Goal: Information Seeking & Learning: Learn about a topic

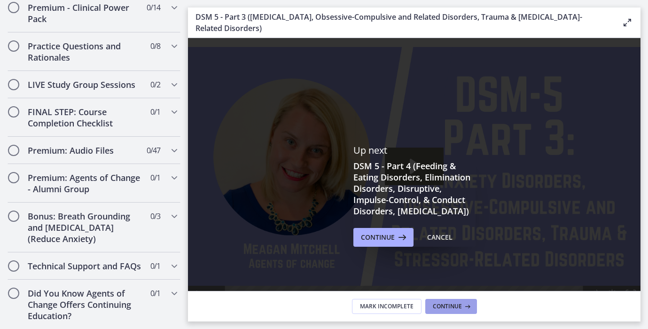
click at [460, 305] on span "Continue" at bounding box center [447, 307] width 29 height 8
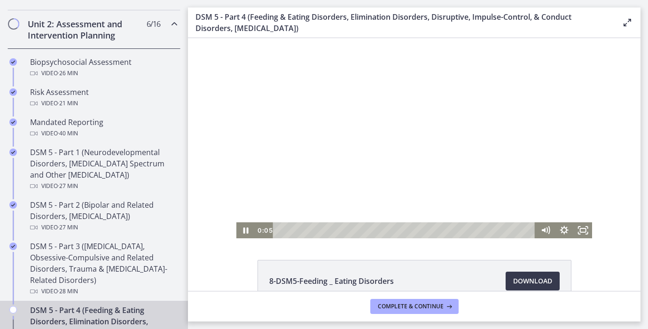
scroll to position [195, 0]
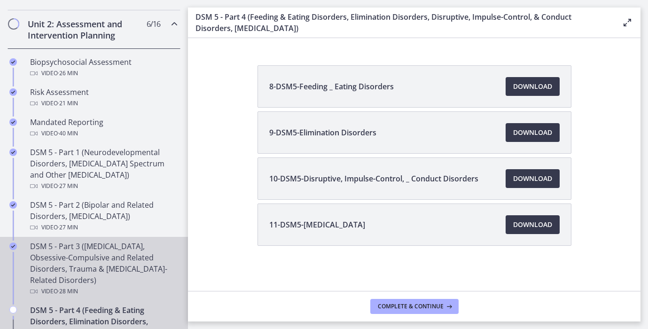
click at [115, 280] on div "DSM 5 - Part 3 ([MEDICAL_DATA], Obsessive-Compulsive and Related Disorders, Tra…" at bounding box center [103, 269] width 147 height 56
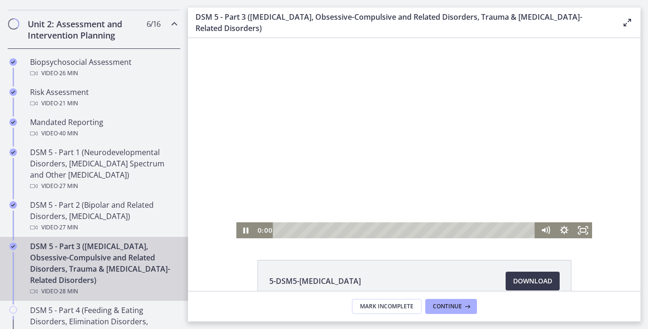
scroll to position [149, 0]
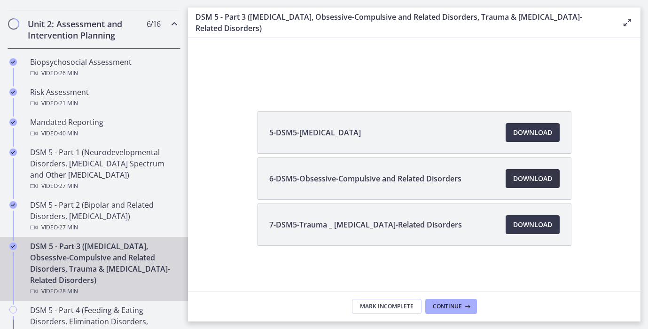
click at [531, 182] on span "Download Opens in a new window" at bounding box center [532, 178] width 39 height 11
click at [541, 223] on span "Download Opens in a new window" at bounding box center [532, 224] width 39 height 11
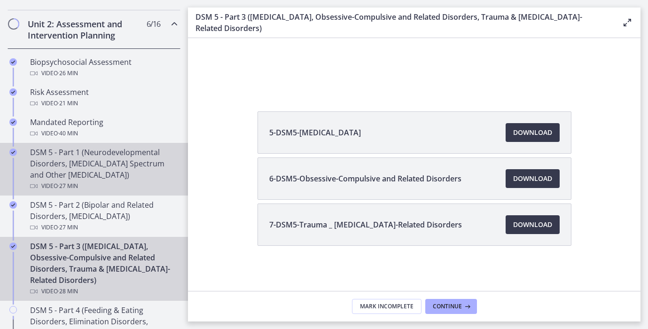
click at [91, 187] on div "Video · 27 min" at bounding box center [103, 185] width 147 height 11
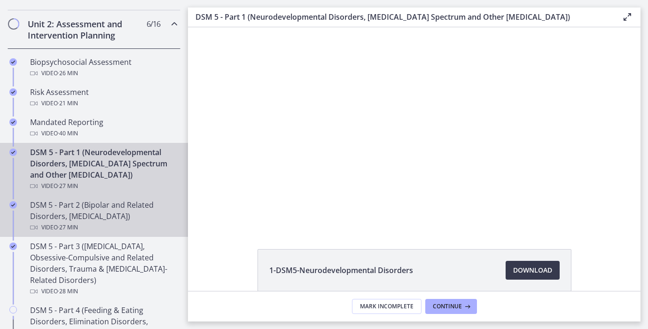
click at [86, 222] on div "Video · 27 min" at bounding box center [103, 227] width 147 height 11
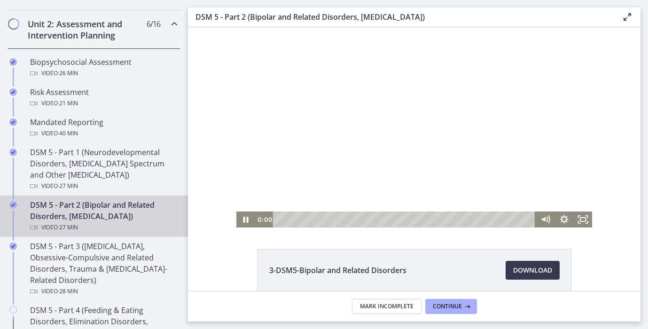
scroll to position [92, 0]
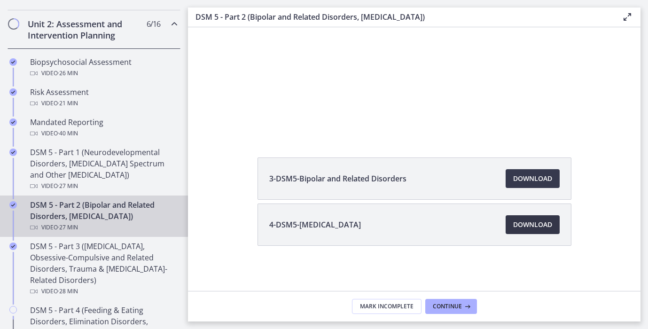
click at [541, 228] on span "Download Opens in a new window" at bounding box center [532, 224] width 39 height 11
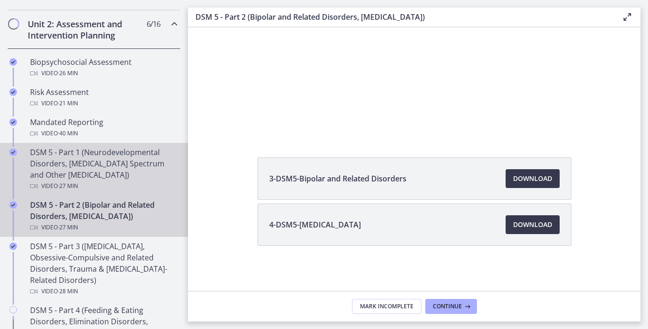
click at [95, 163] on div "DSM 5 - Part 1 (Neurodevelopmental Disorders, [MEDICAL_DATA] Spectrum and Other…" at bounding box center [103, 169] width 147 height 45
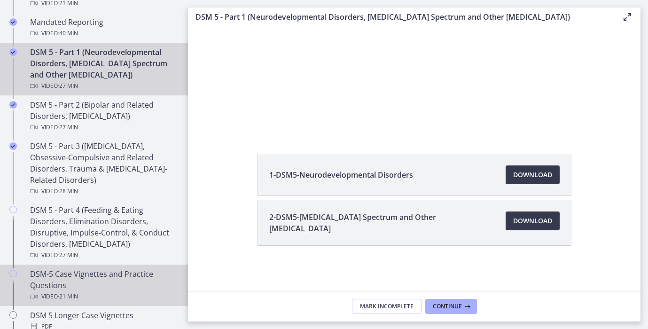
scroll to position [419, 0]
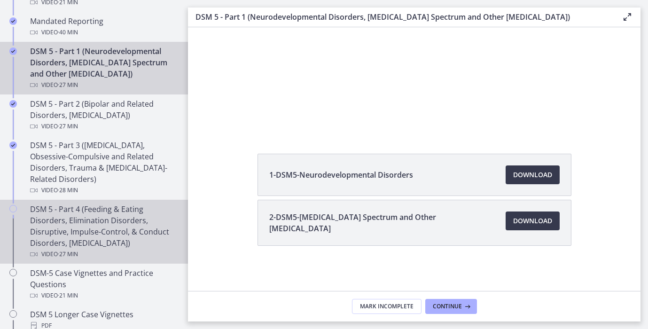
click at [78, 246] on div "DSM 5 - Part 4 (Feeding & Eating Disorders, Elimination Disorders, Disruptive, …" at bounding box center [103, 232] width 147 height 56
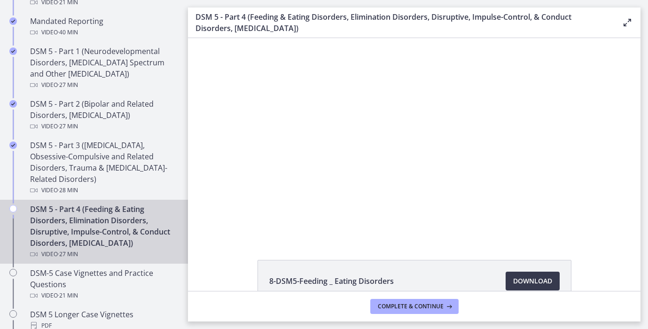
scroll to position [195, 0]
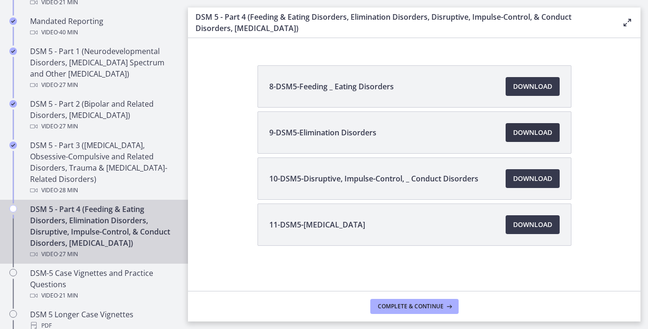
click at [542, 134] on span "Download Opens in a new window" at bounding box center [532, 132] width 39 height 11
click at [530, 178] on span "Download Opens in a new window" at bounding box center [532, 178] width 39 height 11
click at [528, 220] on span "Download Opens in a new window" at bounding box center [532, 224] width 39 height 11
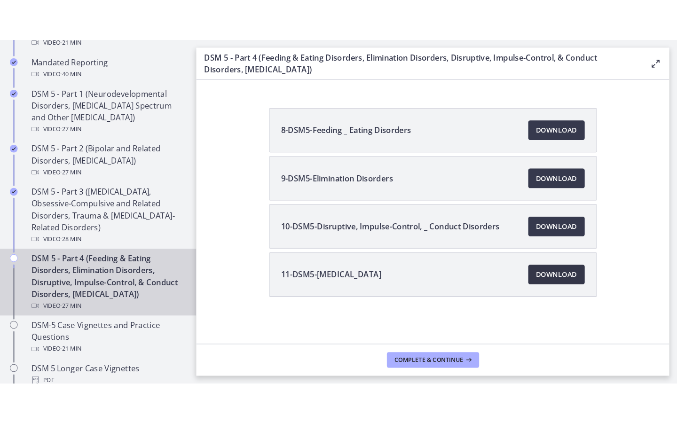
scroll to position [0, 0]
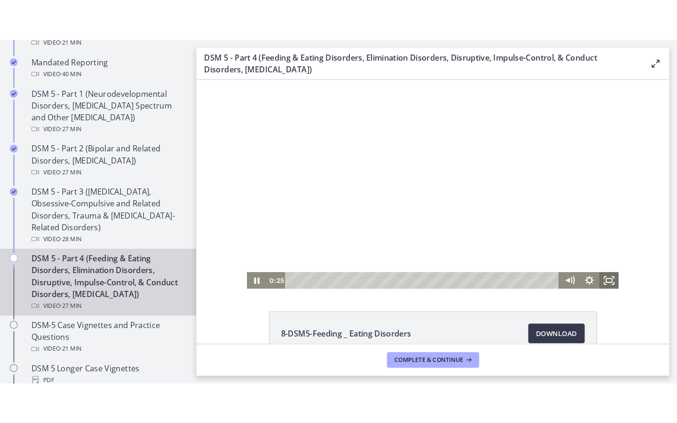
click at [592, 274] on icon "Fullscreen" at bounding box center [590, 272] width 19 height 16
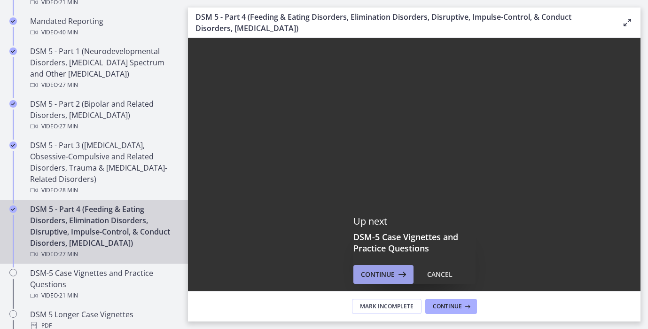
click at [376, 273] on span "Continue" at bounding box center [378, 274] width 34 height 11
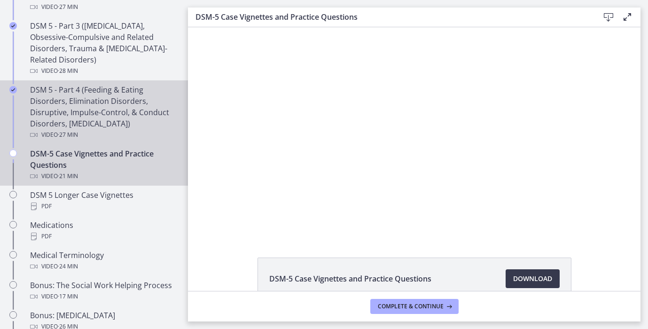
scroll to position [544, 0]
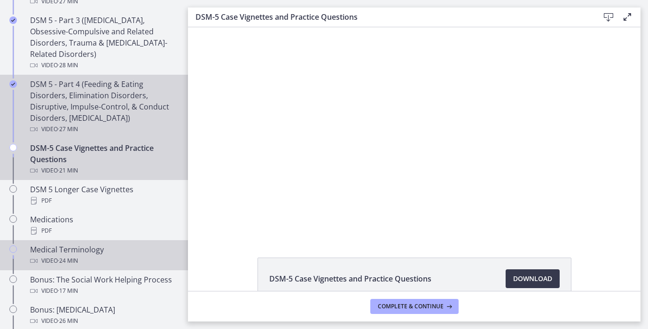
click at [130, 262] on div "Video · 24 min" at bounding box center [103, 260] width 147 height 11
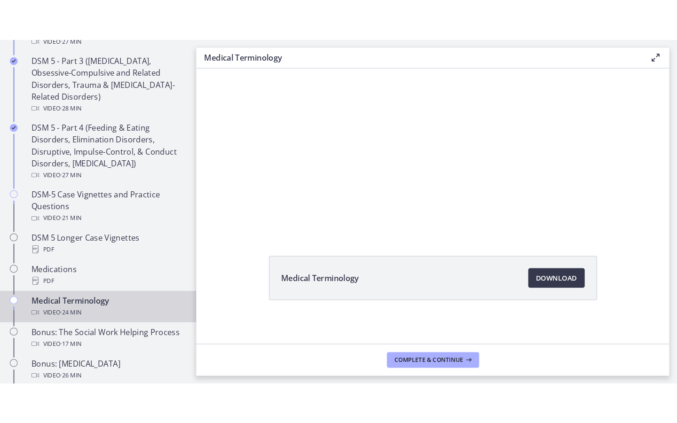
scroll to position [54, 0]
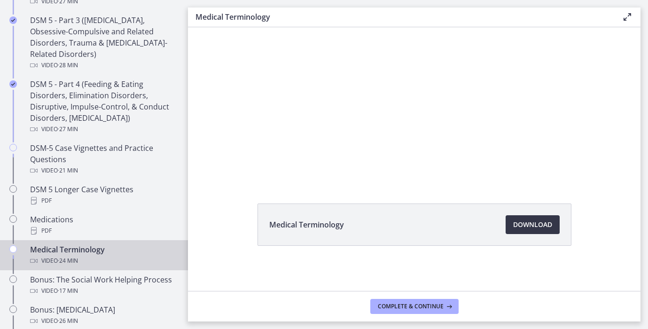
click at [551, 232] on link "Download Opens in a new window" at bounding box center [533, 224] width 54 height 19
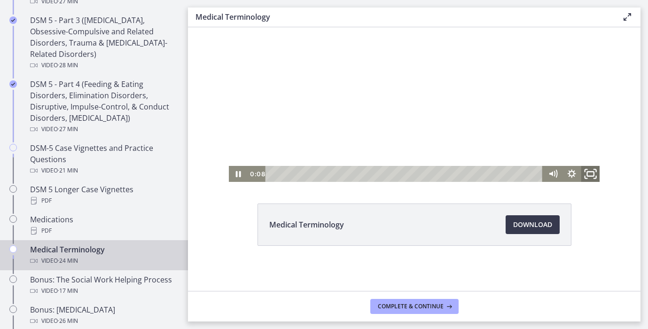
click at [595, 177] on icon "Fullscreen" at bounding box center [590, 174] width 23 height 19
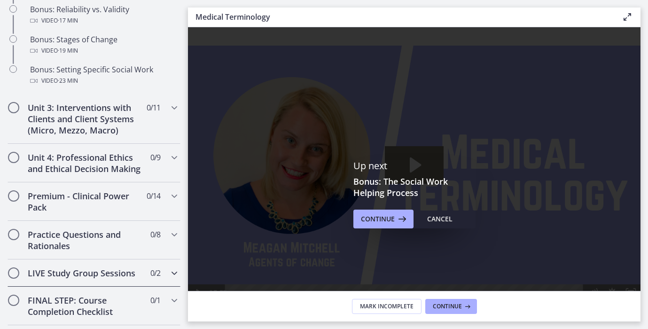
scroll to position [874, 0]
click at [364, 226] on button "Continue" at bounding box center [383, 219] width 60 height 19
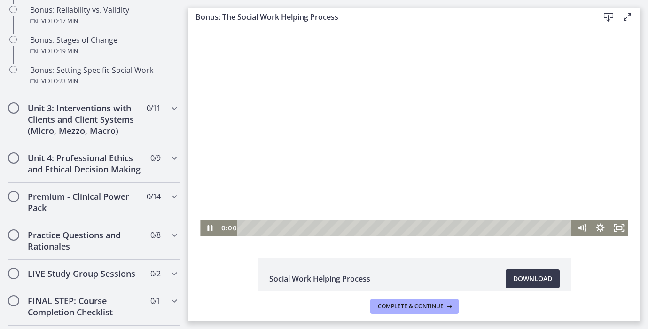
click at [344, 125] on div at bounding box center [414, 131] width 428 height 209
click at [455, 181] on div at bounding box center [414, 131] width 428 height 209
click at [426, 146] on div at bounding box center [414, 131] width 428 height 209
